Goal: Navigation & Orientation: Find specific page/section

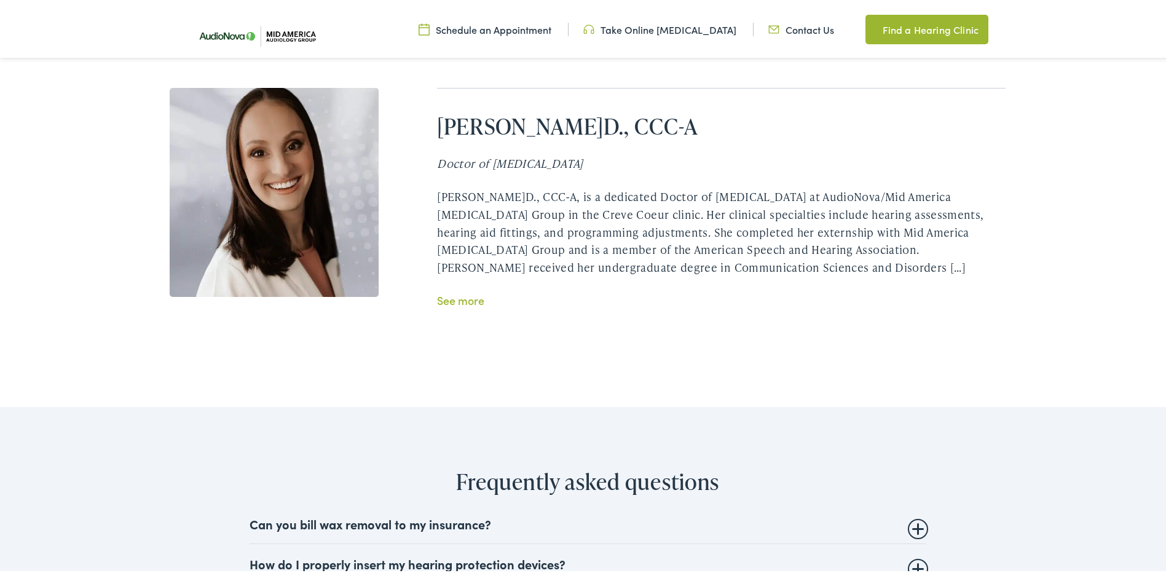
scroll to position [2642, 0]
click at [457, 289] on link "See more" at bounding box center [460, 296] width 47 height 15
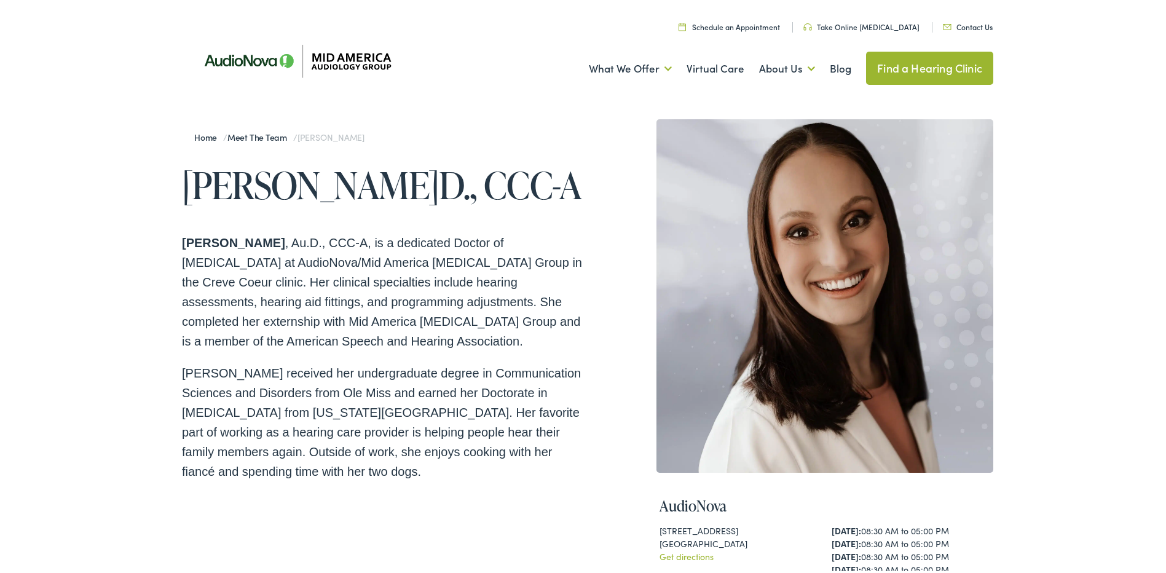
click at [967, 25] on link "Contact Us" at bounding box center [968, 24] width 50 height 10
click at [256, 134] on link "Meet the Team" at bounding box center [260, 134] width 66 height 12
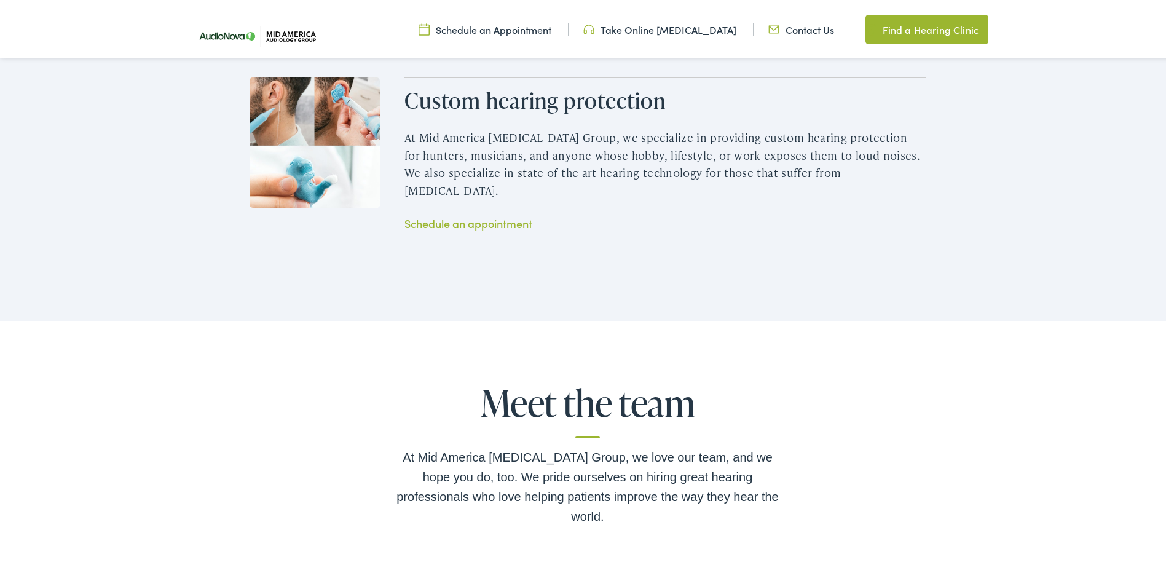
scroll to position [2089, 0]
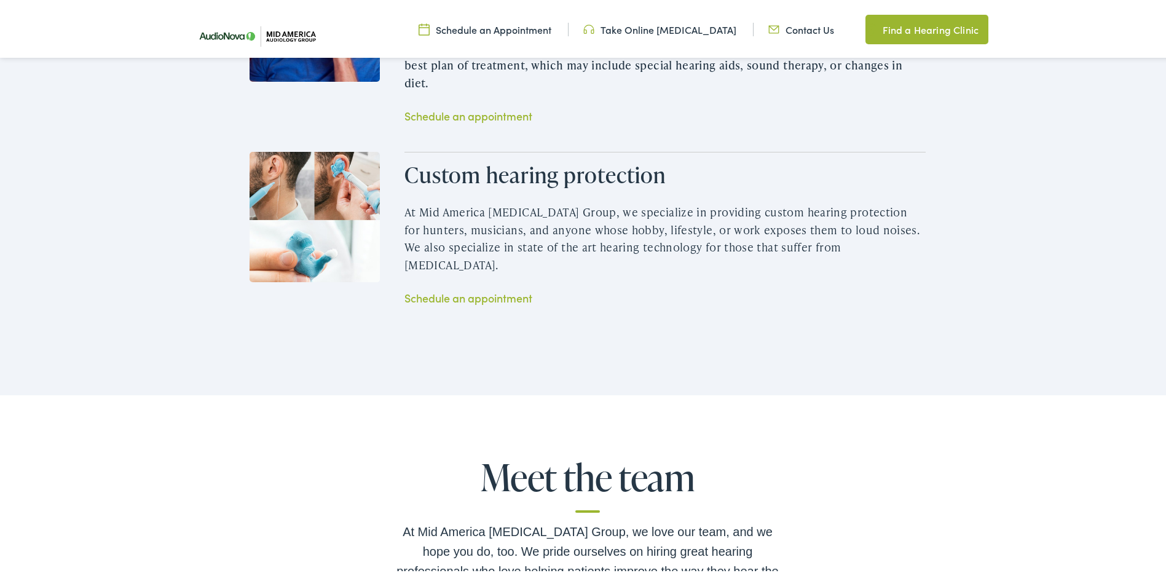
click at [585, 487] on h2 "Meet the team" at bounding box center [587, 482] width 393 height 56
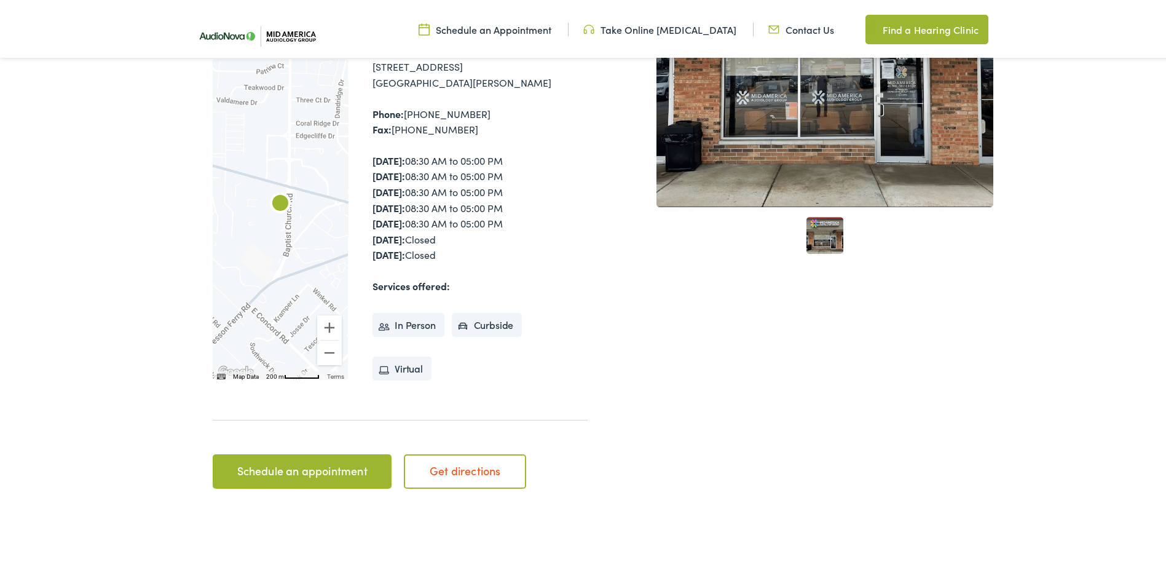
scroll to position [0, 0]
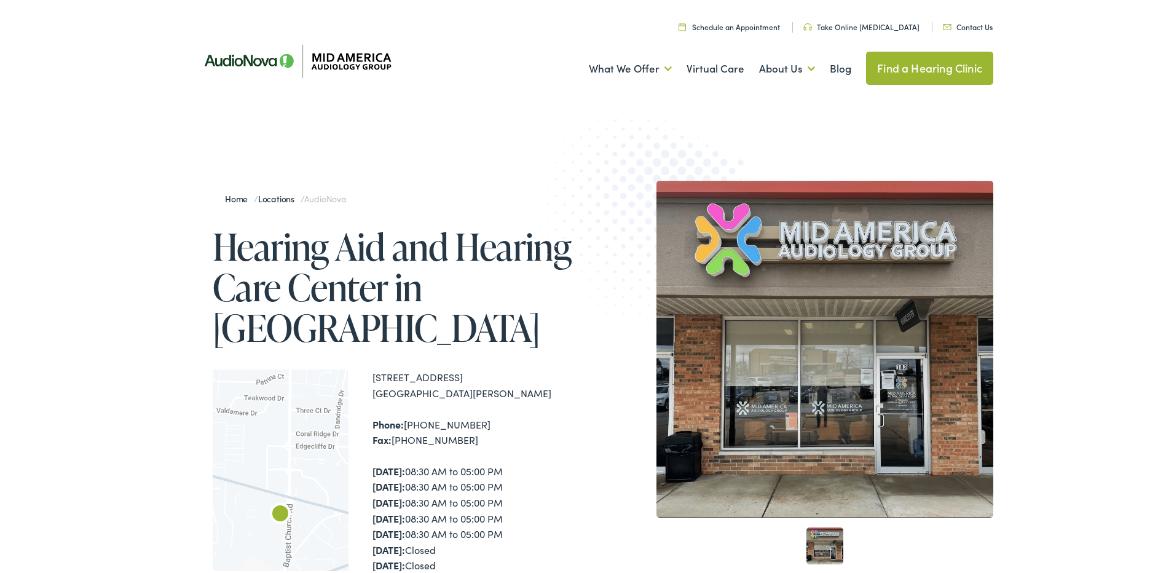
click at [960, 25] on link "Contact Us" at bounding box center [968, 24] width 50 height 10
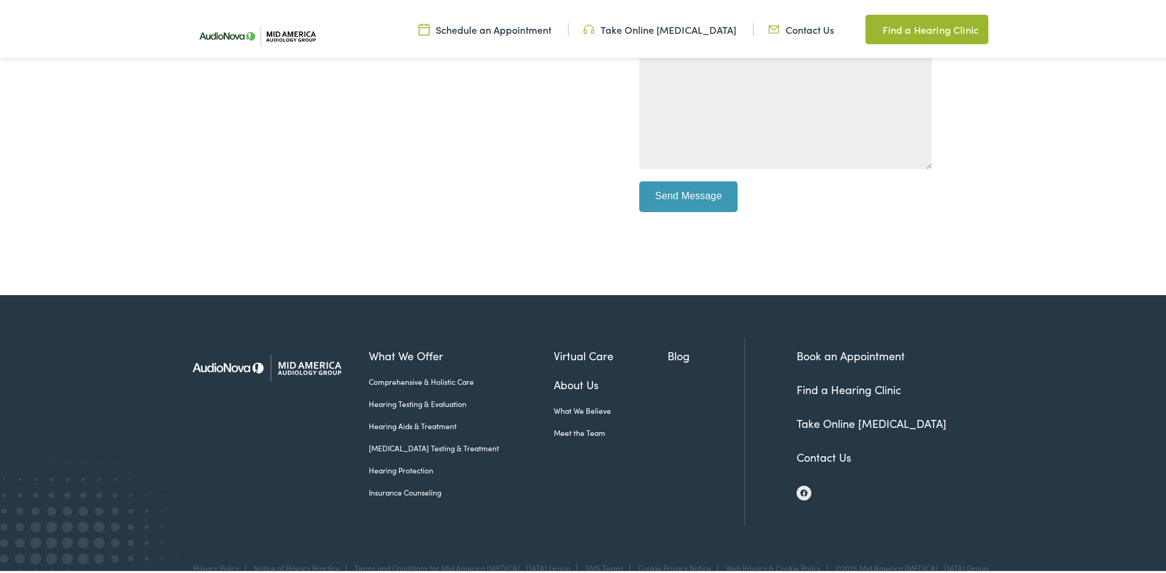
scroll to position [492, 0]
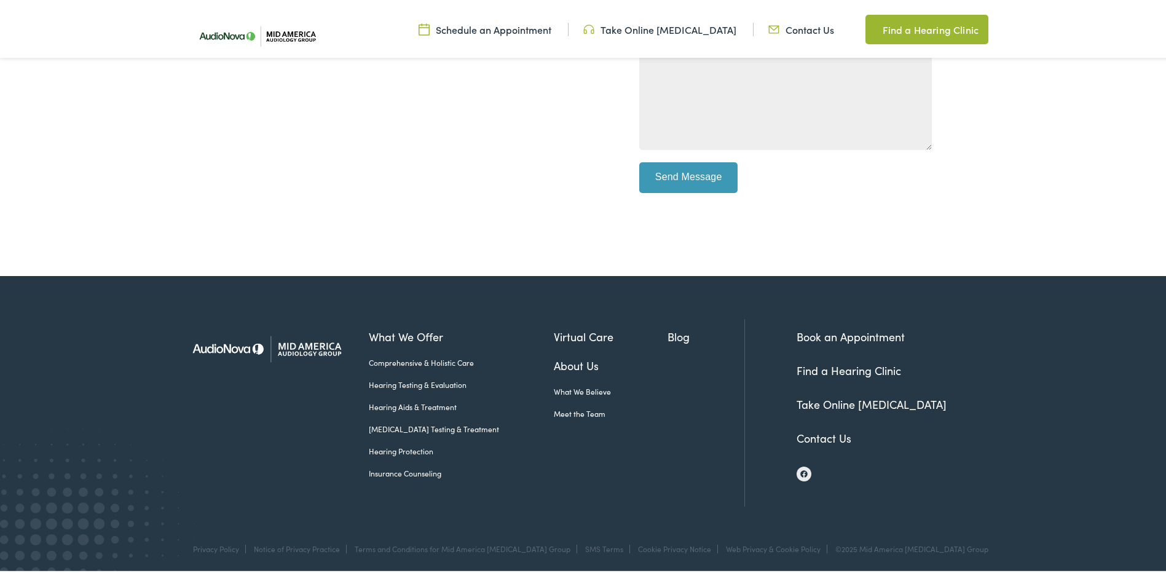
click at [557, 415] on link "Meet the Team" at bounding box center [611, 411] width 114 height 11
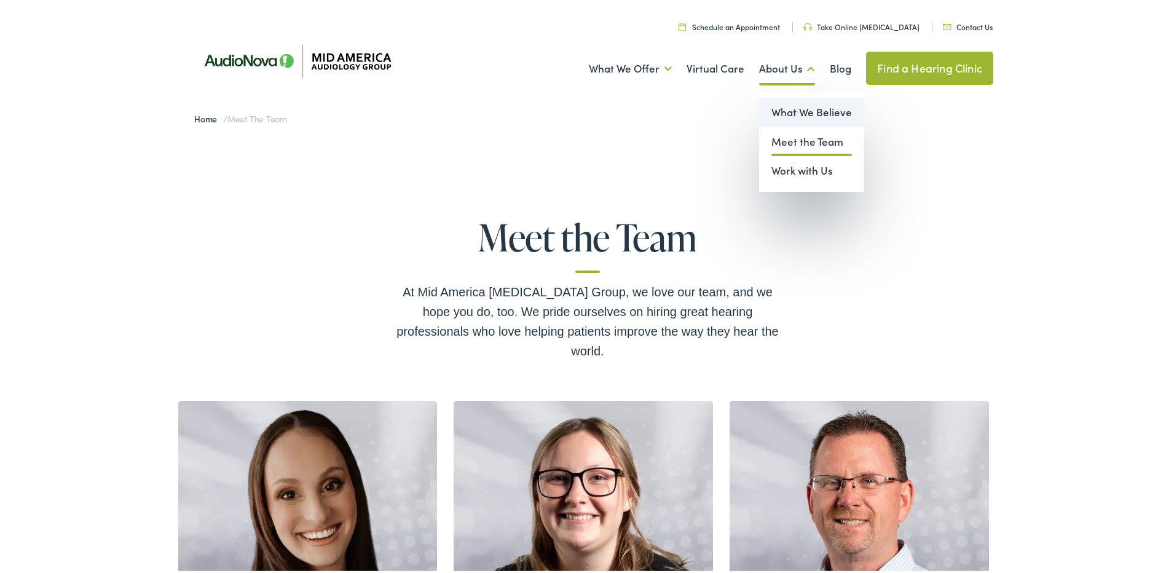
click at [791, 110] on link "What We Believe" at bounding box center [811, 109] width 105 height 29
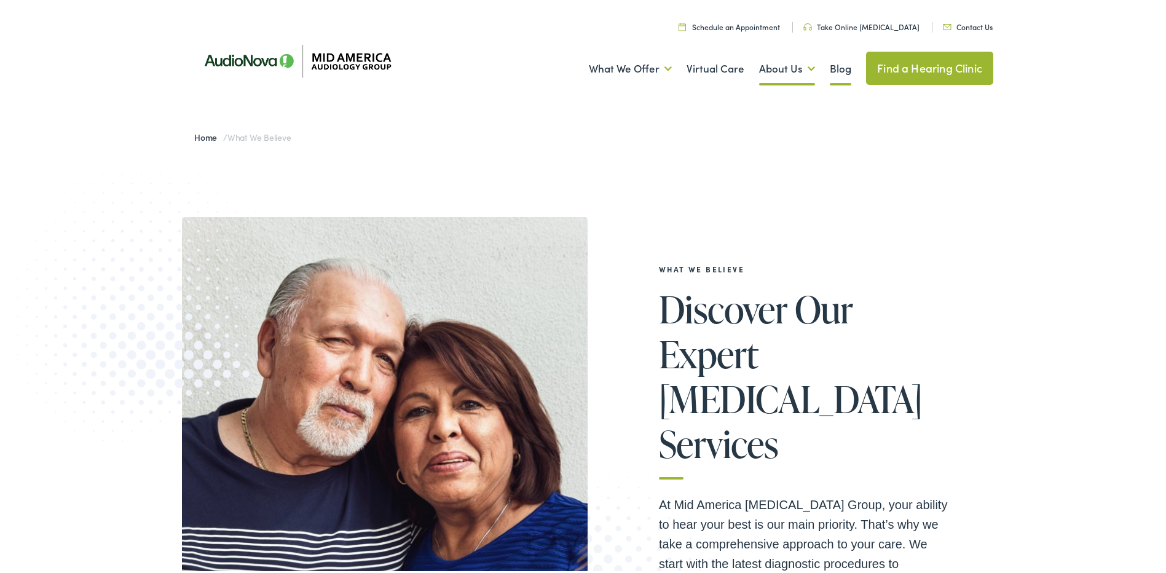
click at [835, 69] on link "Blog" at bounding box center [841, 66] width 22 height 45
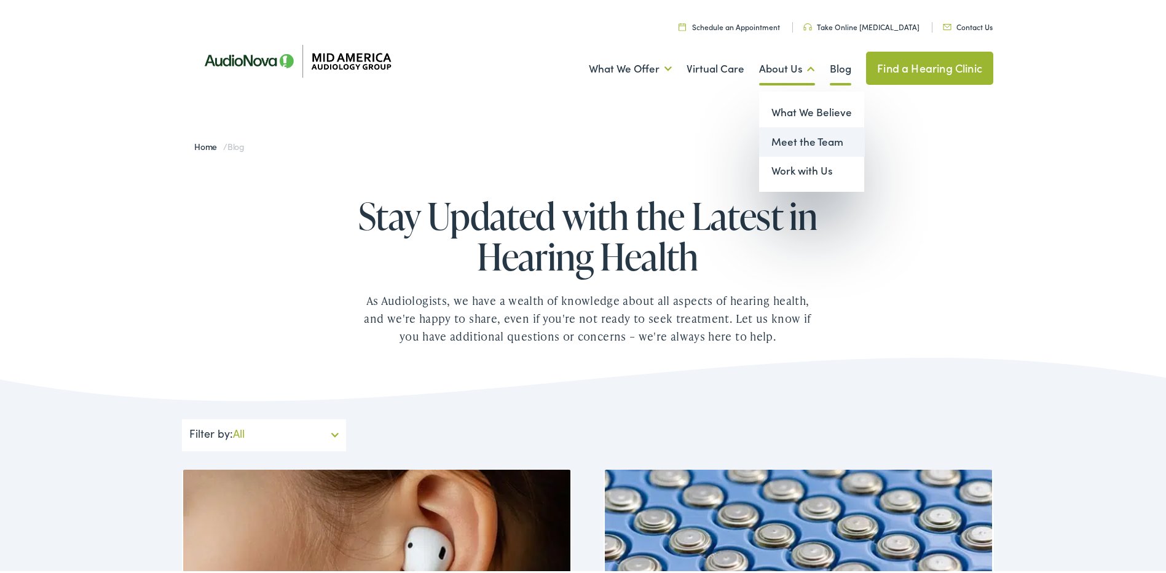
click at [801, 140] on link "Meet the Team" at bounding box center [811, 139] width 105 height 29
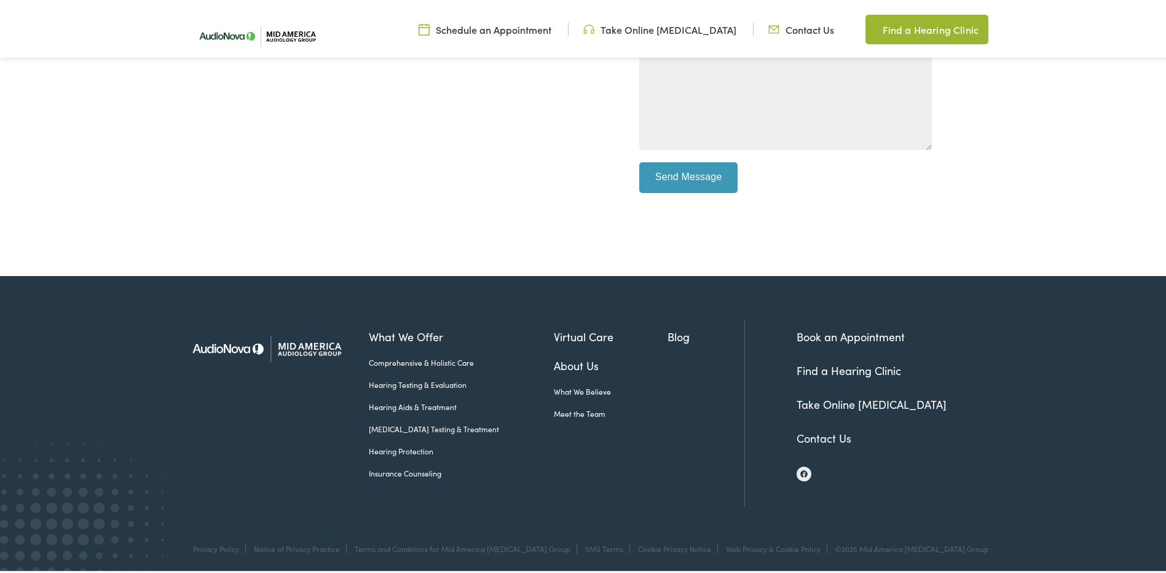
scroll to position [492, 0]
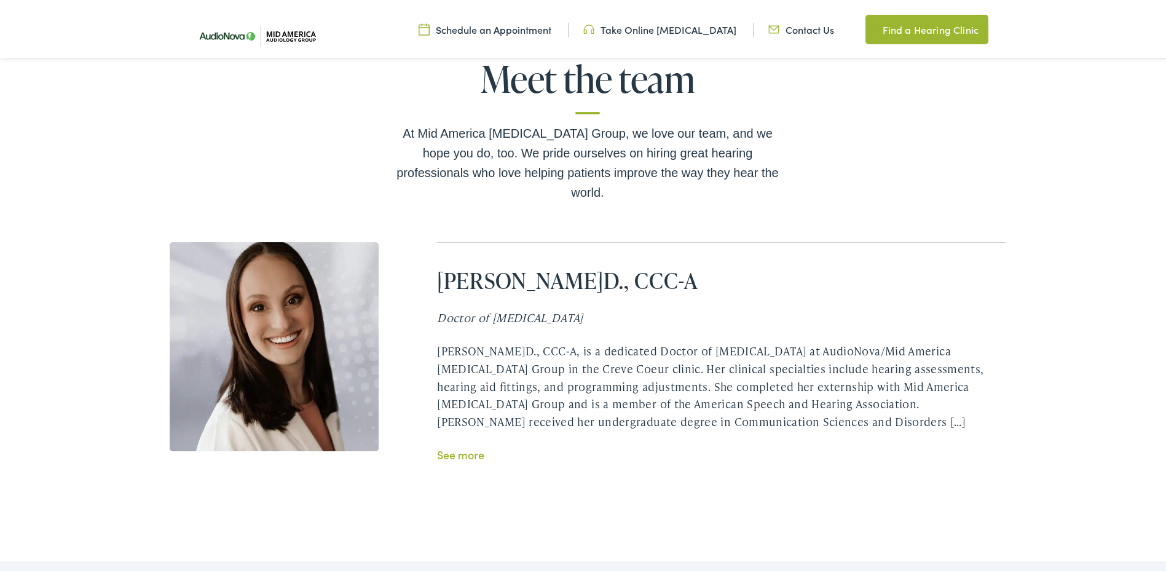
scroll to position [2581, 0]
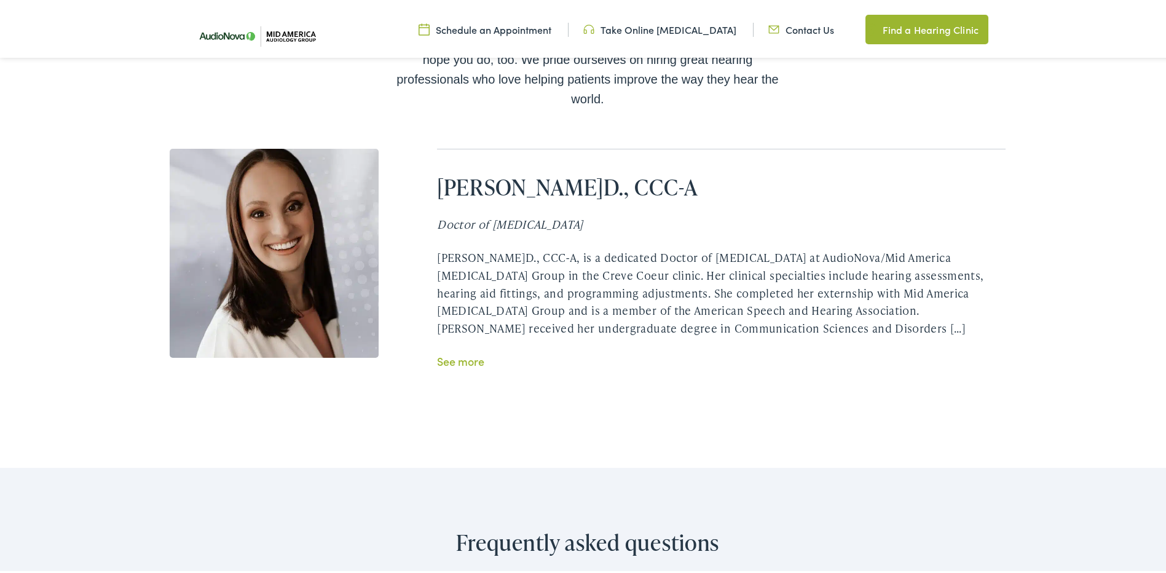
click at [465, 351] on link "See more" at bounding box center [460, 358] width 47 height 15
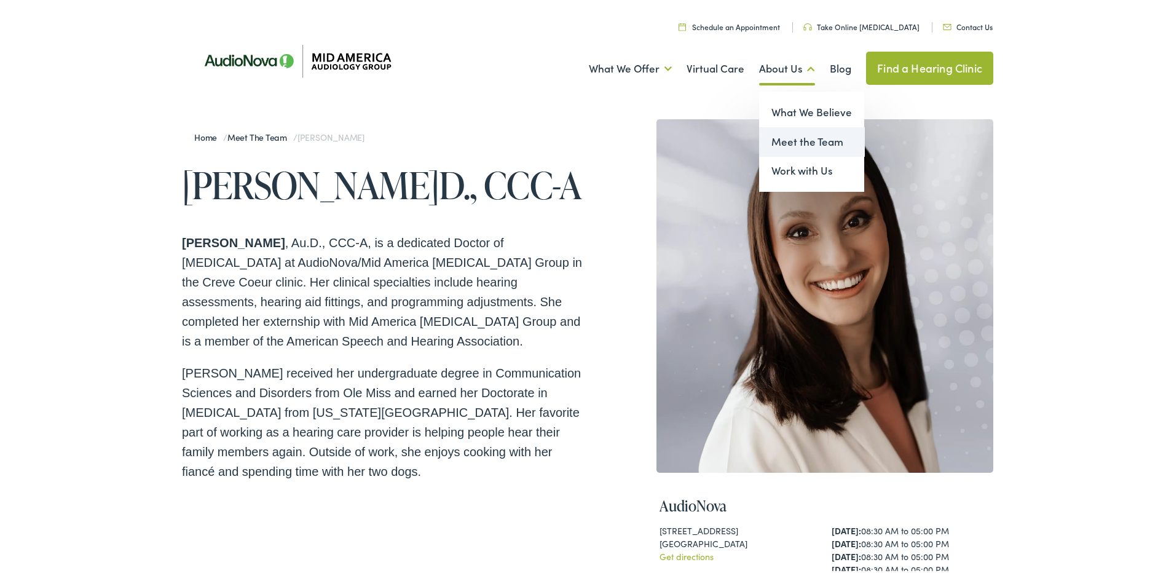
click at [785, 143] on link "Meet the Team" at bounding box center [811, 139] width 105 height 29
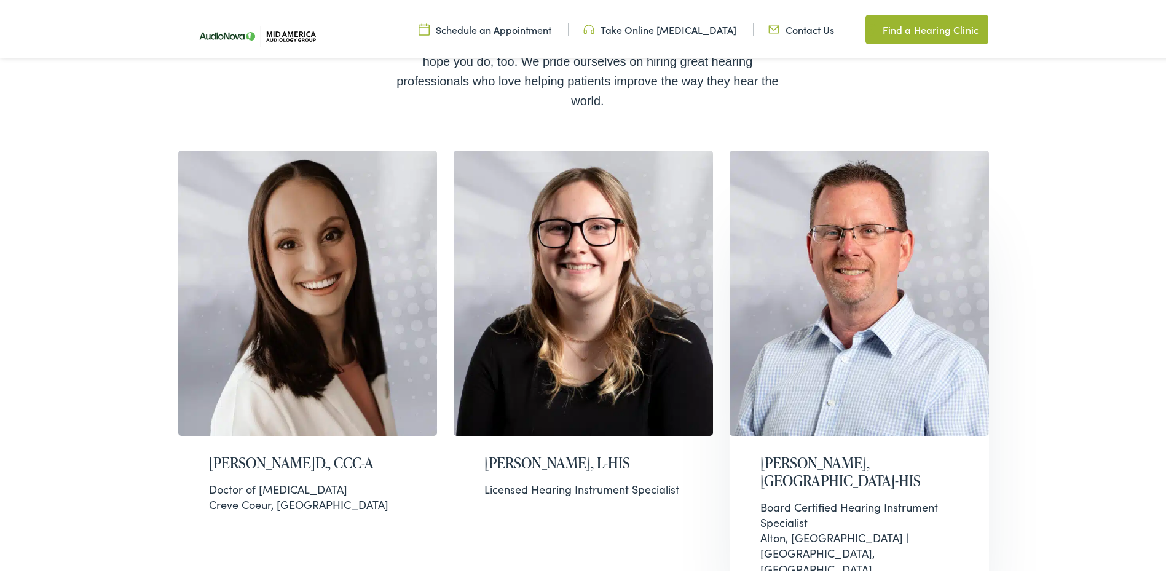
scroll to position [246, 0]
